Goal: Find specific page/section: Find specific page/section

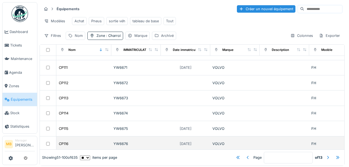
scroll to position [175, 0]
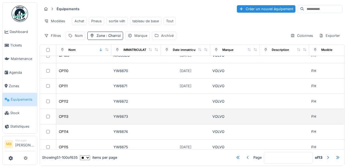
click at [167, 115] on td at bounding box center [185, 116] width 49 height 15
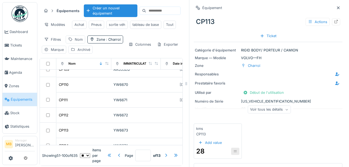
click at [132, 35] on div "Équipements Créer un nouvel équipement Modèles Achat Pneus sortie véh tableau d…" at bounding box center [111, 29] width 143 height 54
click at [133, 48] on div "Colonnes" at bounding box center [139, 44] width 27 height 8
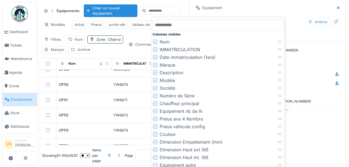
click at [106, 40] on div "Filtres Nom Zone : Charroi Marque Archivé" at bounding box center [83, 44] width 82 height 18
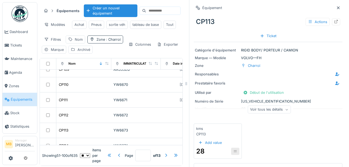
click at [97, 42] on div "Zone : Charroi" at bounding box center [109, 39] width 24 height 5
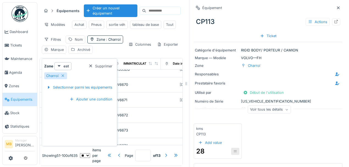
click at [109, 44] on div "Filtres Nom Zone : Charroi Marque Archivé" at bounding box center [83, 44] width 82 height 18
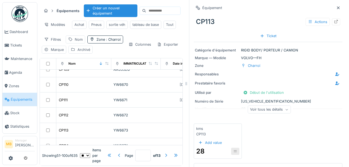
click at [336, 6] on icon at bounding box center [338, 8] width 4 height 4
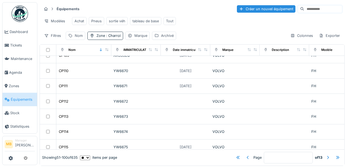
click at [304, 11] on input at bounding box center [323, 9] width 38 height 8
type input "****"
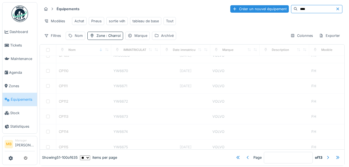
type input "*"
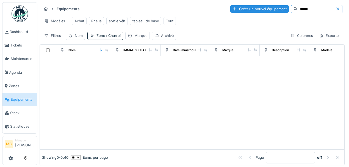
type input "******"
click at [152, 38] on div "Archivé" at bounding box center [164, 36] width 24 height 8
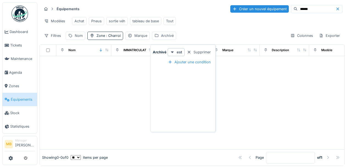
click at [111, 76] on div at bounding box center [192, 102] width 305 height 93
click at [298, 9] on input "******" at bounding box center [317, 9] width 38 height 8
click at [336, 9] on div at bounding box center [339, 8] width 7 height 5
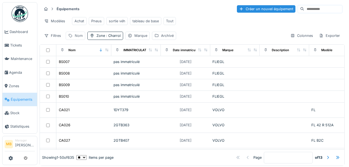
click at [79, 38] on div "Nom" at bounding box center [79, 35] width 8 height 5
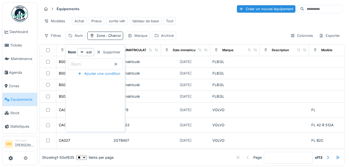
click at [79, 64] on label "Nom" at bounding box center [76, 64] width 12 height 7
click at [79, 64] on input "Nom" at bounding box center [95, 64] width 55 height 12
type input "*****"
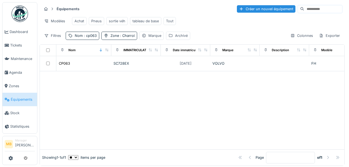
drag, startPoint x: 196, startPoint y: 100, endPoint x: 196, endPoint y: 97, distance: 2.8
click at [196, 100] on div at bounding box center [192, 110] width 305 height 78
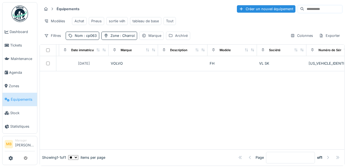
scroll to position [0, 188]
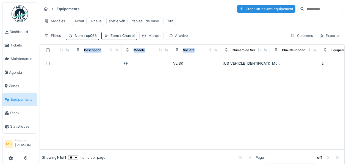
drag, startPoint x: 230, startPoint y: 49, endPoint x: 71, endPoint y: 51, distance: 159.5
click at [227, 51] on icon at bounding box center [227, 49] width 4 height 3
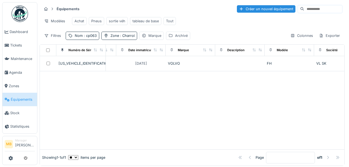
scroll to position [0, 0]
